Goal: Communication & Community: Answer question/provide support

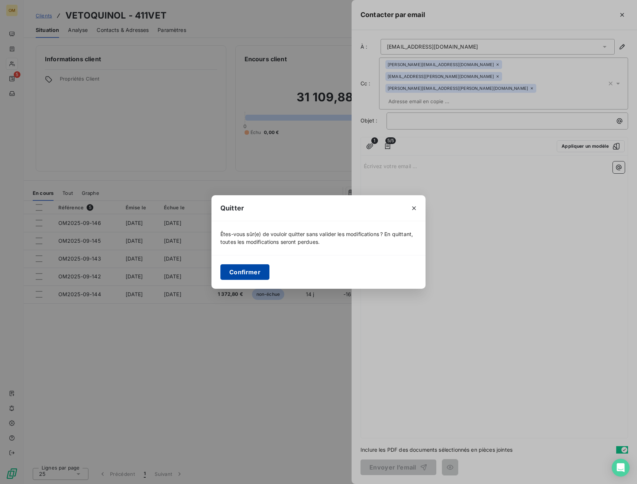
click at [260, 274] on button "Confirmer" at bounding box center [244, 272] width 49 height 16
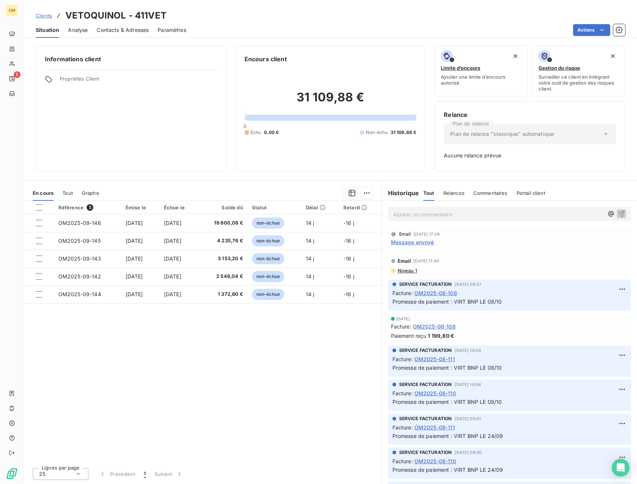
click at [423, 243] on span "Message envoyé" at bounding box center [412, 242] width 43 height 8
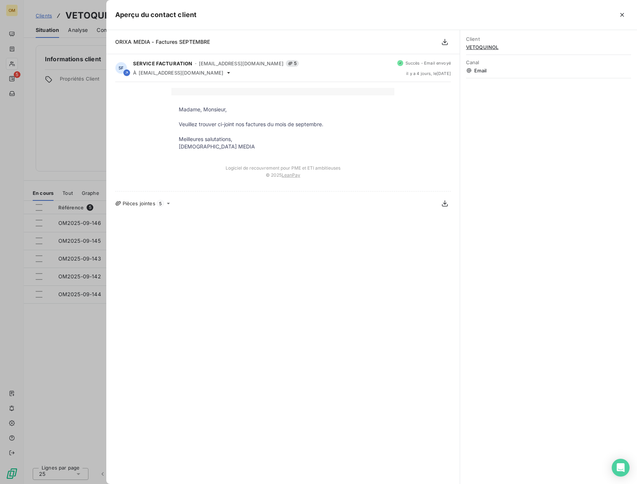
click at [105, 165] on div at bounding box center [318, 242] width 637 height 484
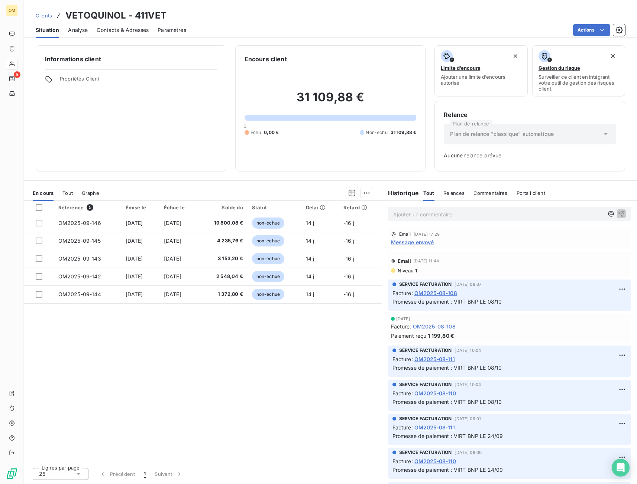
click at [445, 193] on span "Relances" at bounding box center [453, 193] width 21 height 6
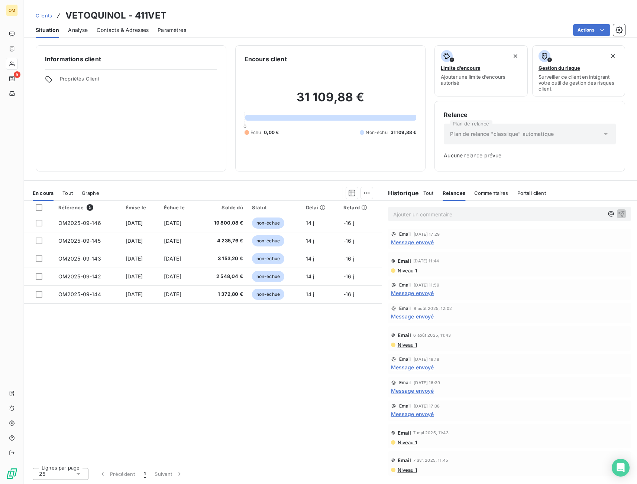
click at [430, 194] on span "Tout" at bounding box center [428, 193] width 10 height 6
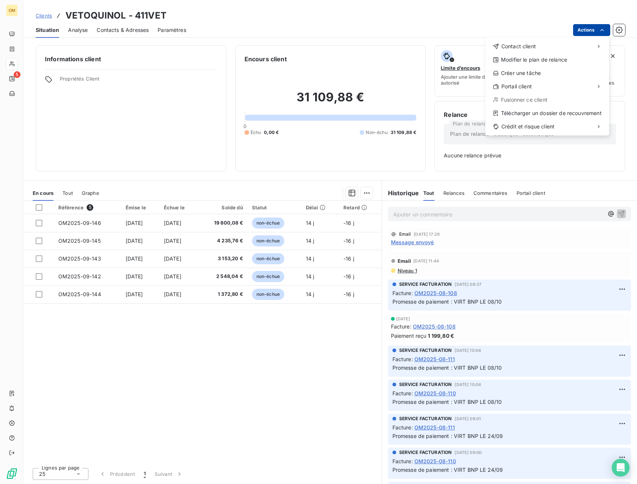
click at [580, 30] on html "OM 5 Clients VETOQUINOL - 411VET Situation Analyse Contacts & Adresses Paramètr…" at bounding box center [318, 242] width 637 height 484
click at [567, 45] on div "Contact client" at bounding box center [547, 46] width 118 height 12
click at [456, 53] on div "Envoyer un email" at bounding box center [430, 49] width 100 height 12
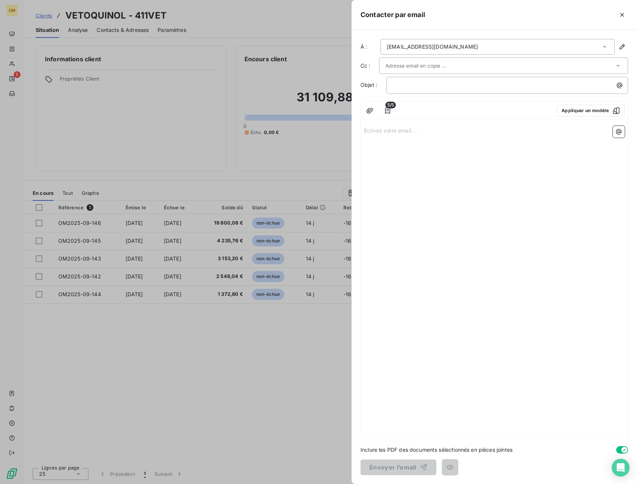
click at [398, 58] on div at bounding box center [503, 66] width 249 height 16
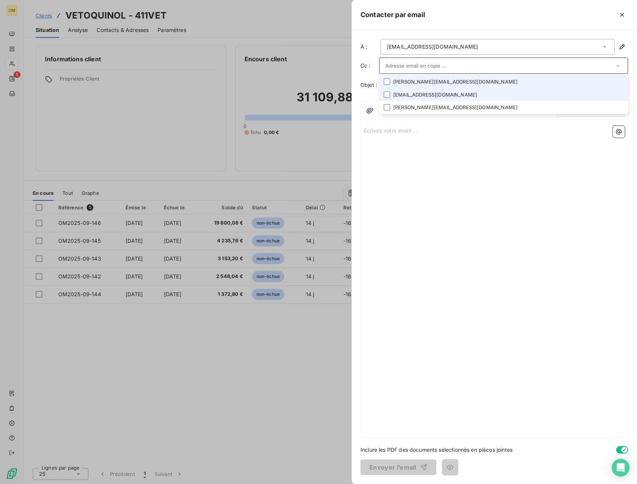
drag, startPoint x: 411, startPoint y: 84, endPoint x: 413, endPoint y: 93, distance: 9.4
click at [412, 85] on li "[PERSON_NAME][EMAIL_ADDRESS][DOMAIN_NAME]" at bounding box center [503, 81] width 249 height 13
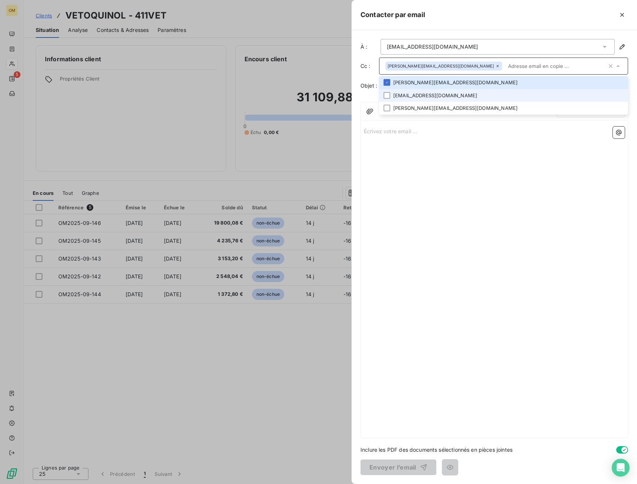
click at [413, 94] on li "[EMAIL_ADDRESS][PERSON_NAME][DOMAIN_NAME]" at bounding box center [503, 95] width 249 height 13
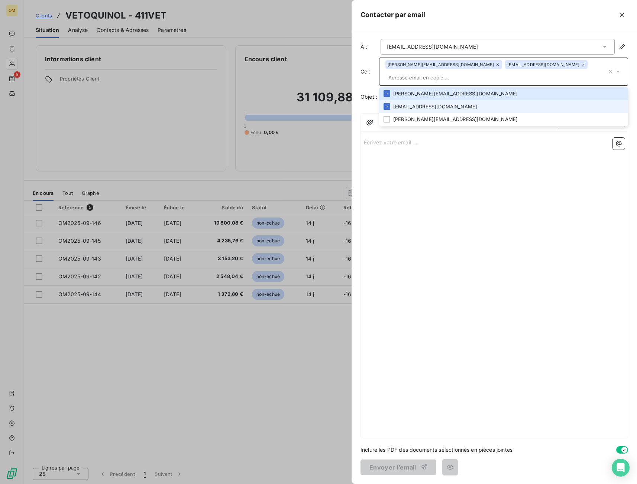
drag, startPoint x: 415, startPoint y: 109, endPoint x: 415, endPoint y: 121, distance: 12.3
click at [415, 110] on li "[EMAIL_ADDRESS][PERSON_NAME][DOMAIN_NAME]" at bounding box center [503, 106] width 249 height 13
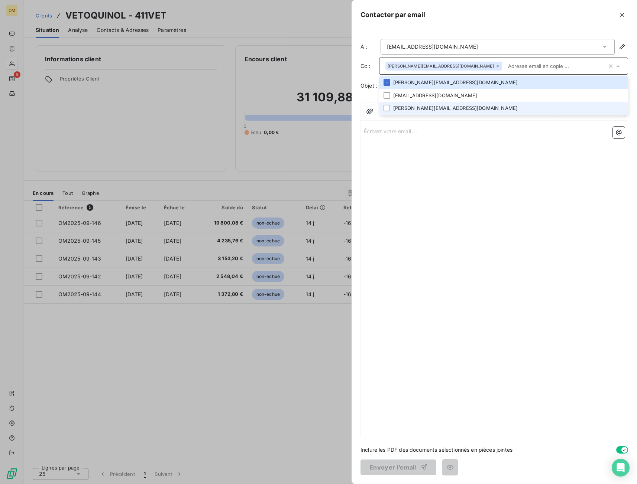
click at [415, 113] on li "[PERSON_NAME][EMAIL_ADDRESS][PERSON_NAME][DOMAIN_NAME]" at bounding box center [503, 108] width 249 height 13
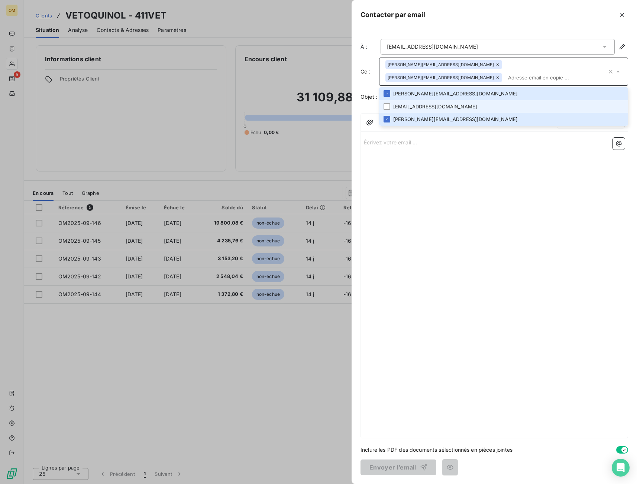
click at [414, 100] on li "[EMAIL_ADDRESS][PERSON_NAME][DOMAIN_NAME]" at bounding box center [503, 106] width 249 height 13
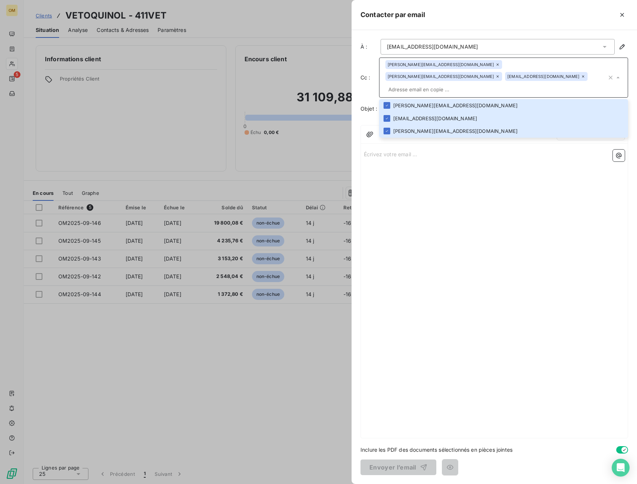
drag, startPoint x: 440, startPoint y: 374, endPoint x: 438, endPoint y: 364, distance: 9.4
click at [440, 373] on div "Écrivez votre email ... ﻿" at bounding box center [494, 293] width 267 height 292
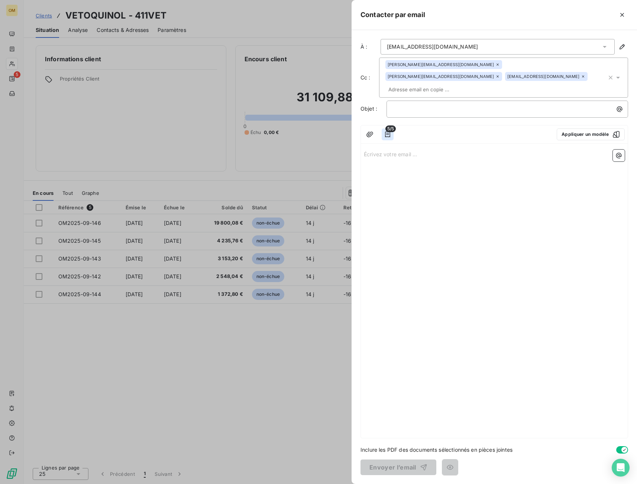
click at [390, 131] on icon "button" at bounding box center [387, 134] width 5 height 6
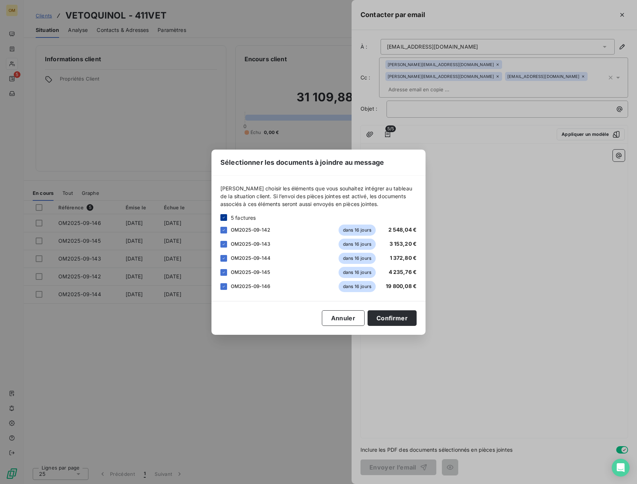
click at [223, 218] on icon at bounding box center [223, 217] width 2 height 1
click at [463, 170] on div "Sélectionner les documents à joindre au message Veuillez choisir les éléments q…" at bounding box center [318, 242] width 637 height 484
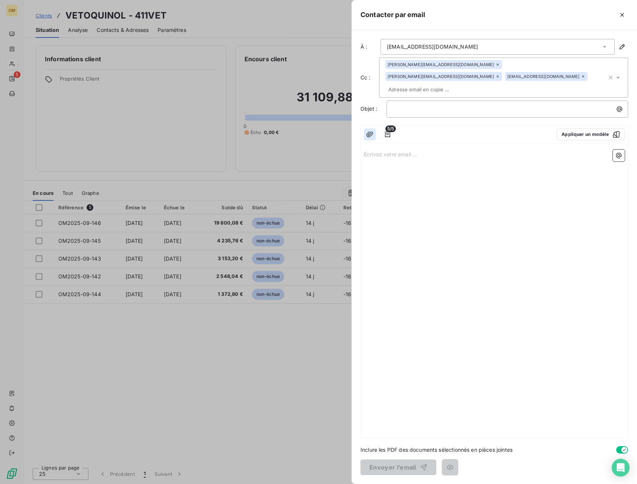
click at [369, 129] on button "button" at bounding box center [370, 135] width 12 height 12
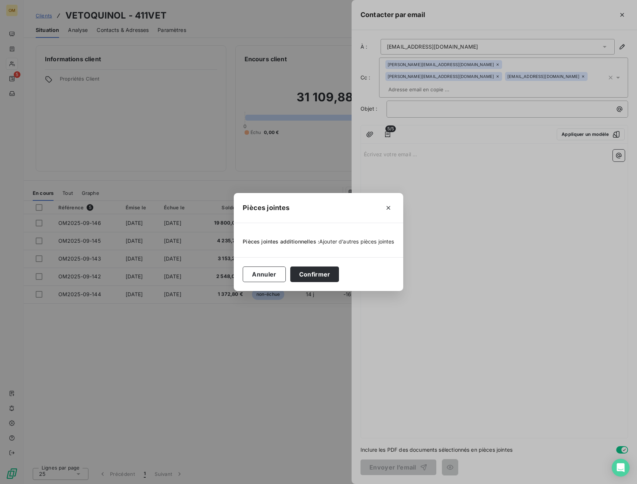
click at [329, 241] on span "Ajouter d’autres pièces jointes" at bounding box center [356, 241] width 75 height 6
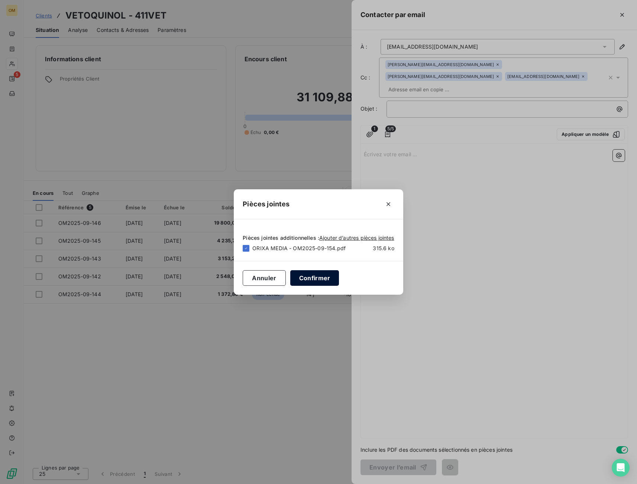
click at [309, 280] on button "Confirmer" at bounding box center [314, 278] width 49 height 16
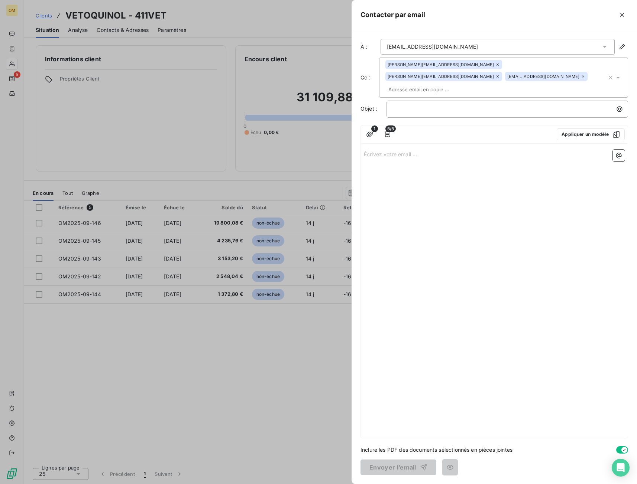
click at [406, 104] on div "﻿" at bounding box center [506, 109] width 241 height 17
click at [406, 105] on p "﻿" at bounding box center [509, 109] width 233 height 9
drag, startPoint x: 410, startPoint y: 96, endPoint x: 358, endPoint y: 116, distance: 56.1
click at [360, 110] on div "À : comptavsa@vetoquinol.com Cc : florian.combettes@orixamedia.com debora.santa…" at bounding box center [493, 257] width 285 height 454
click at [389, 150] on p "Écrivez votre email ... ﻿" at bounding box center [494, 154] width 261 height 9
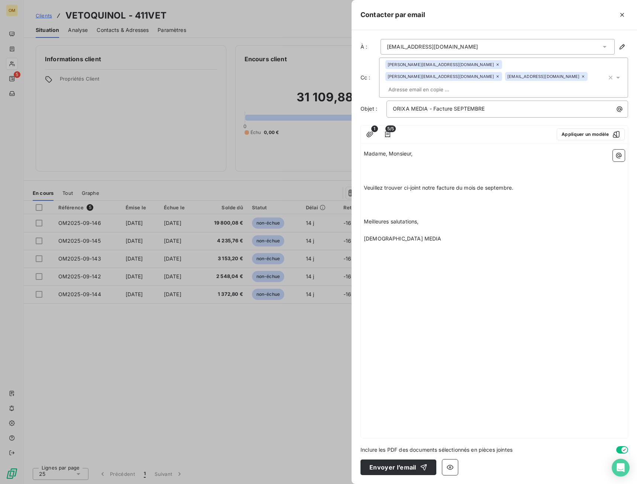
click at [387, 167] on p at bounding box center [494, 171] width 261 height 9
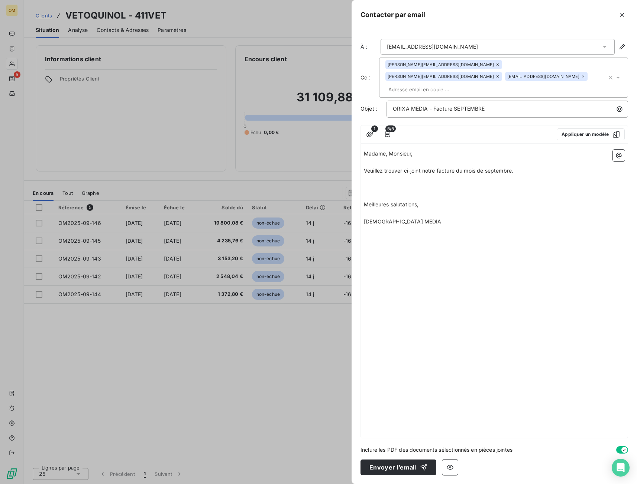
click at [378, 184] on p at bounding box center [494, 188] width 261 height 9
drag, startPoint x: 383, startPoint y: 200, endPoint x: 378, endPoint y: 196, distance: 5.6
click at [382, 209] on p "﻿" at bounding box center [494, 213] width 261 height 9
click at [370, 184] on p at bounding box center [494, 188] width 261 height 9
click at [390, 131] on icon "button" at bounding box center [387, 134] width 5 height 6
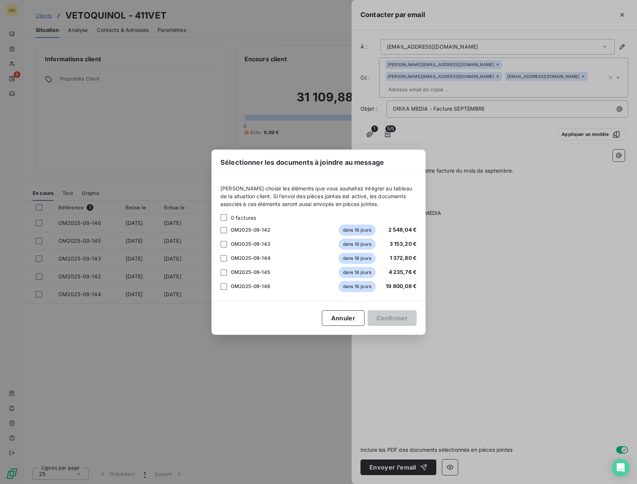
drag, startPoint x: 549, startPoint y: 327, endPoint x: 440, endPoint y: 200, distance: 167.3
click at [548, 326] on div "Sélectionner les documents à joindre au message Veuillez choisir les éléments q…" at bounding box center [318, 242] width 637 height 484
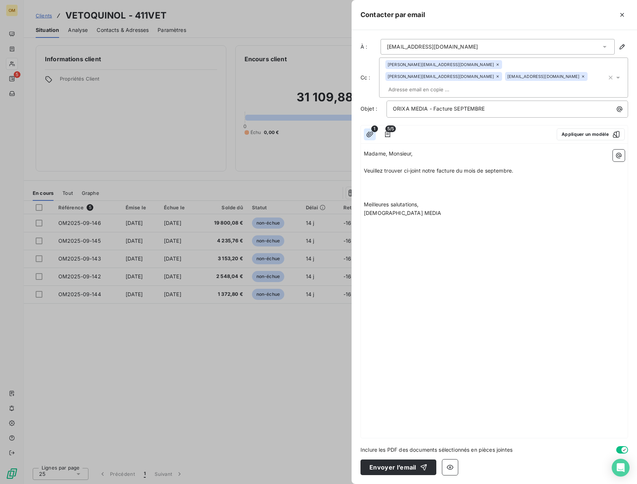
click at [371, 131] on icon "button" at bounding box center [369, 134] width 7 height 6
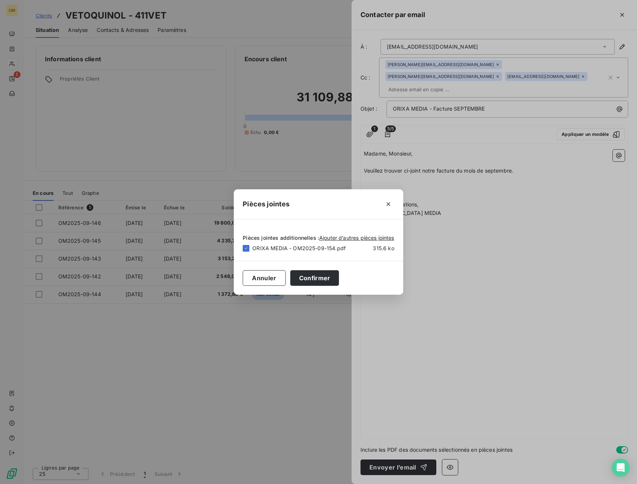
click at [494, 292] on div "Pièces jointes Pièces jointes additionnelles : Ajouter d’autres pièces jointes …" at bounding box center [318, 242] width 637 height 484
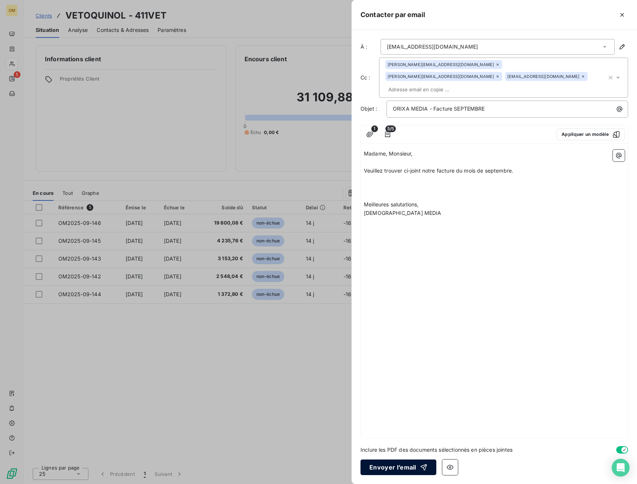
click at [424, 468] on icon "button" at bounding box center [423, 468] width 6 height 6
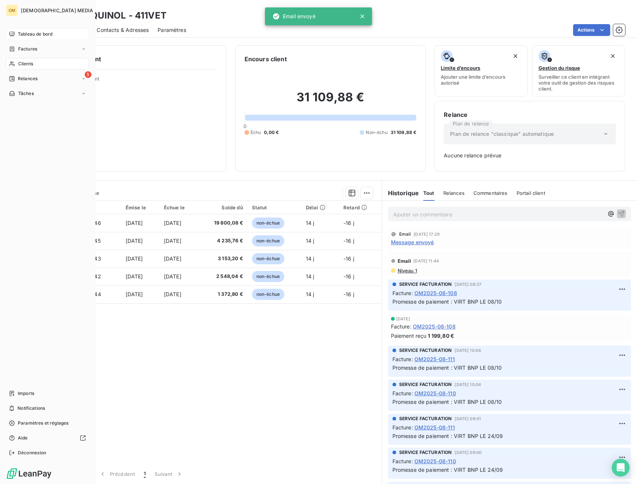
click at [17, 30] on div "Tableau de bord" at bounding box center [47, 34] width 83 height 12
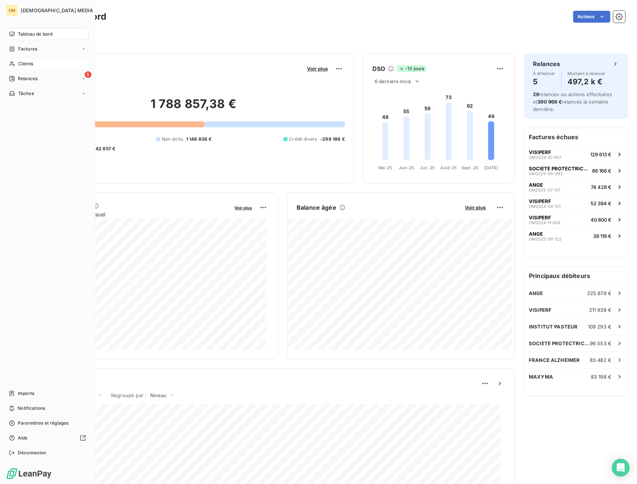
click at [10, 64] on icon at bounding box center [12, 64] width 6 height 6
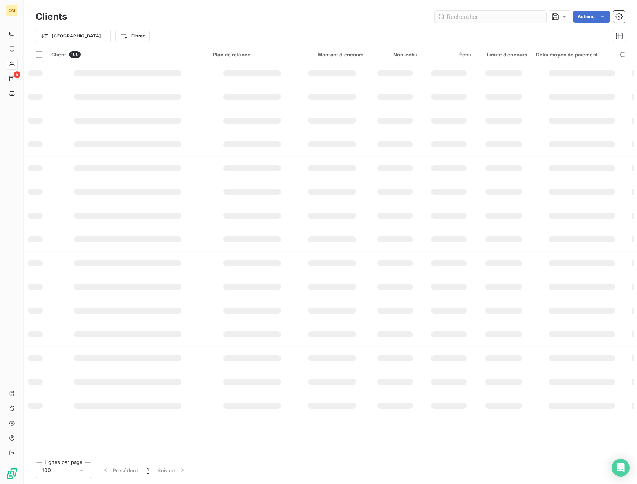
click at [448, 18] on input "text" at bounding box center [490, 17] width 111 height 12
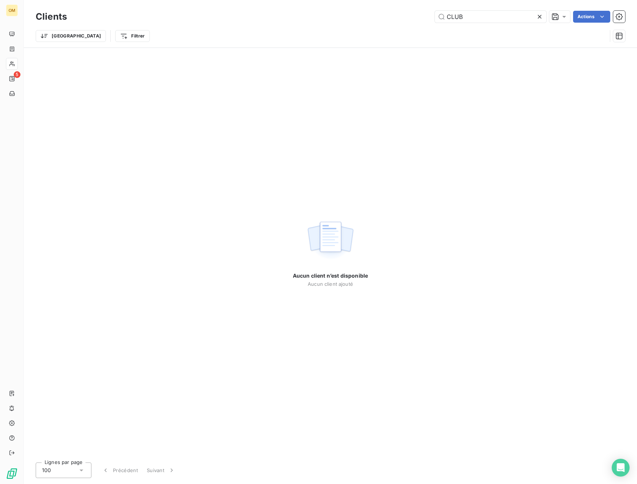
type input "CLUB"
